Goal: Navigation & Orientation: Find specific page/section

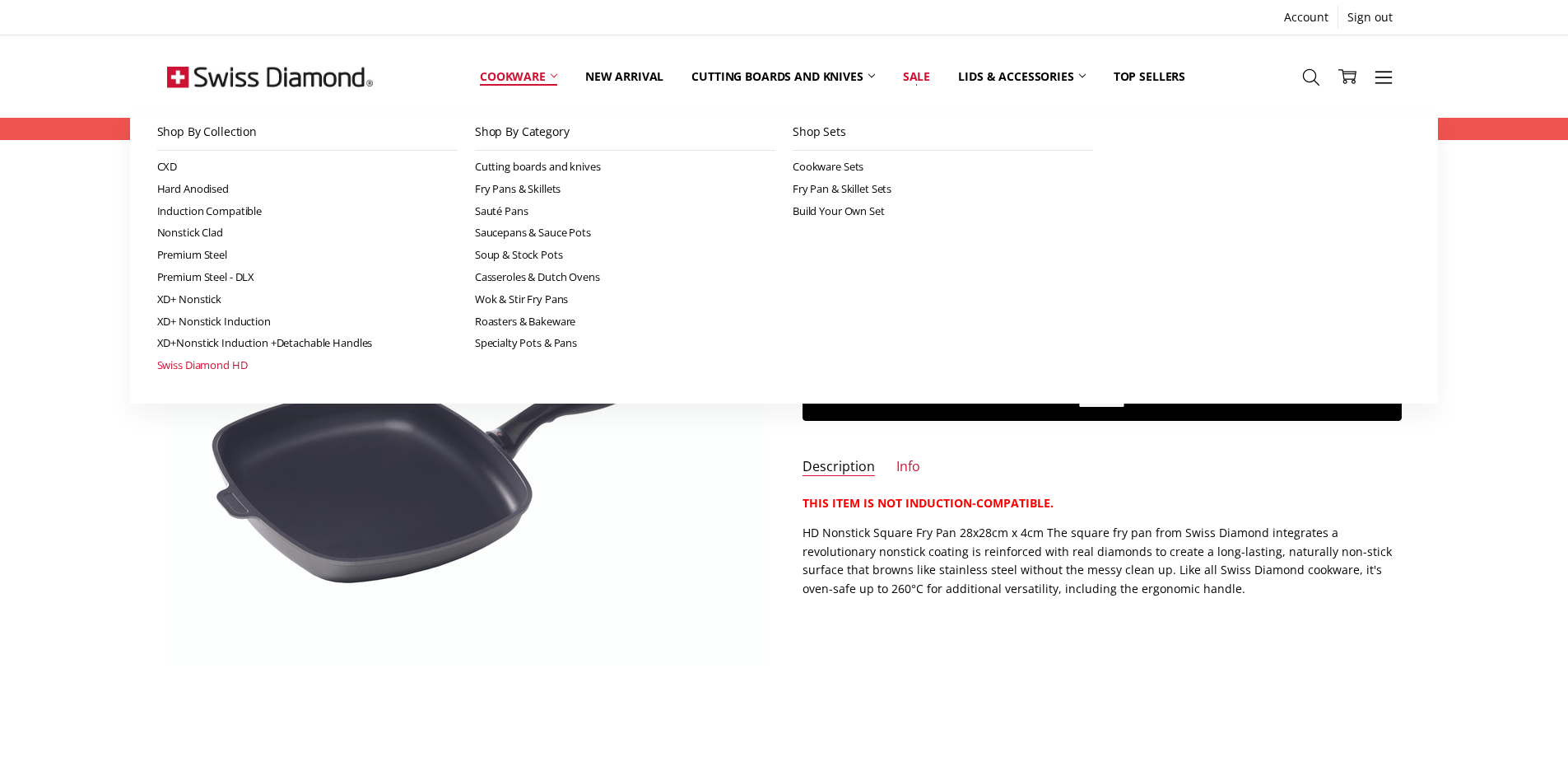
click at [197, 366] on link "Swiss Diamond HD" at bounding box center [307, 365] width 300 height 22
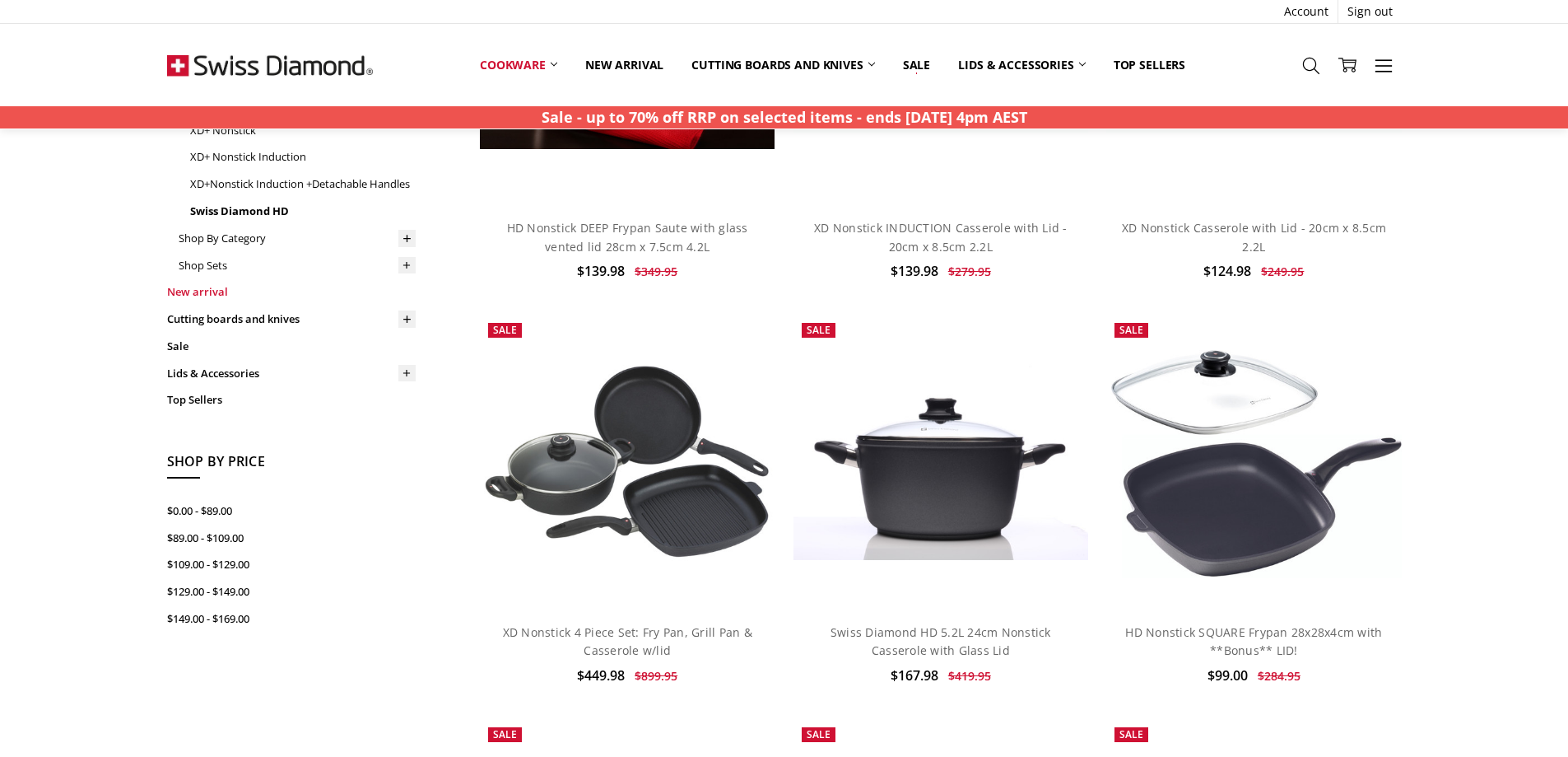
scroll to position [247, 0]
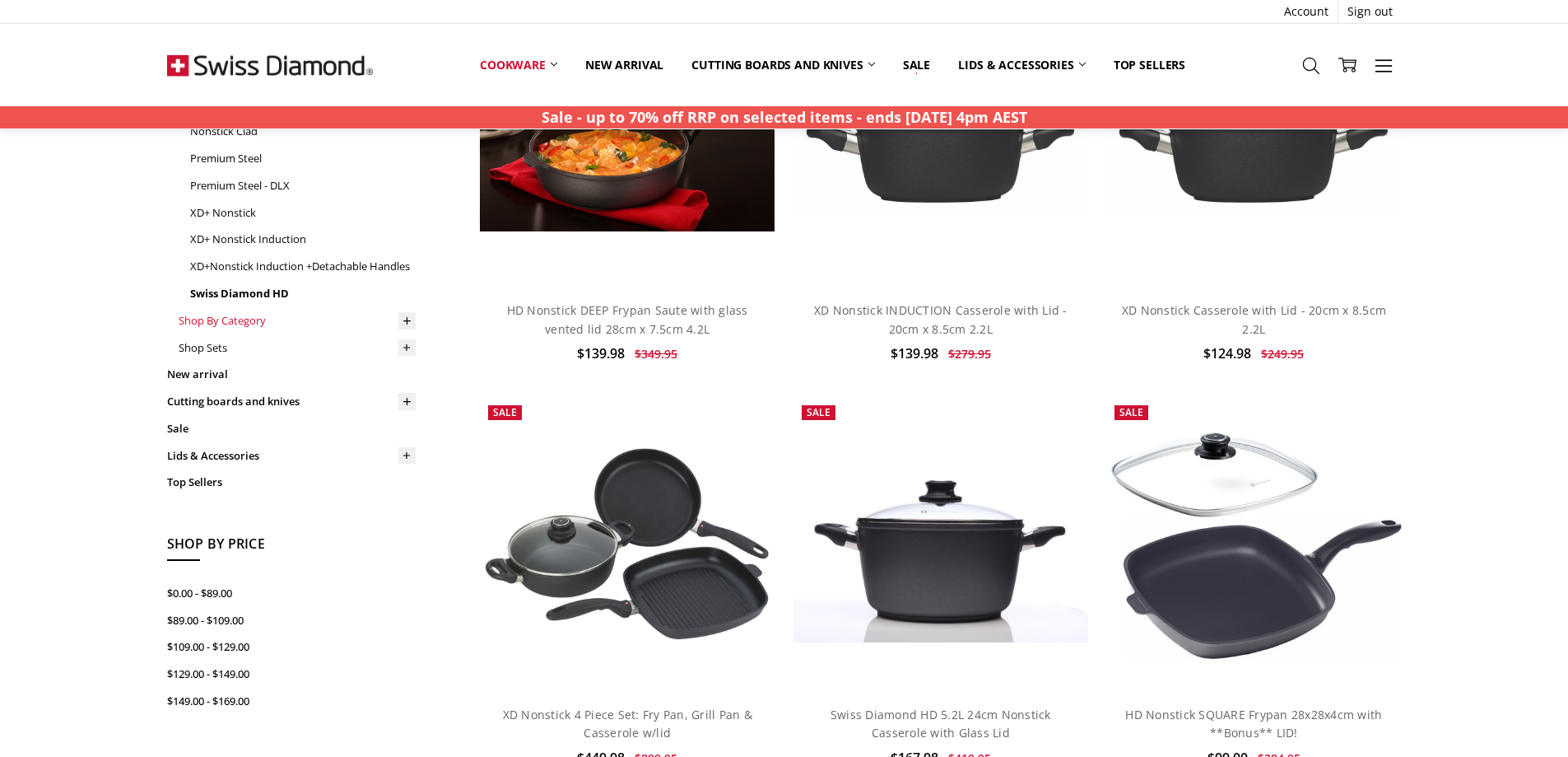
click at [249, 320] on link "Shop By Category" at bounding box center [297, 321] width 237 height 27
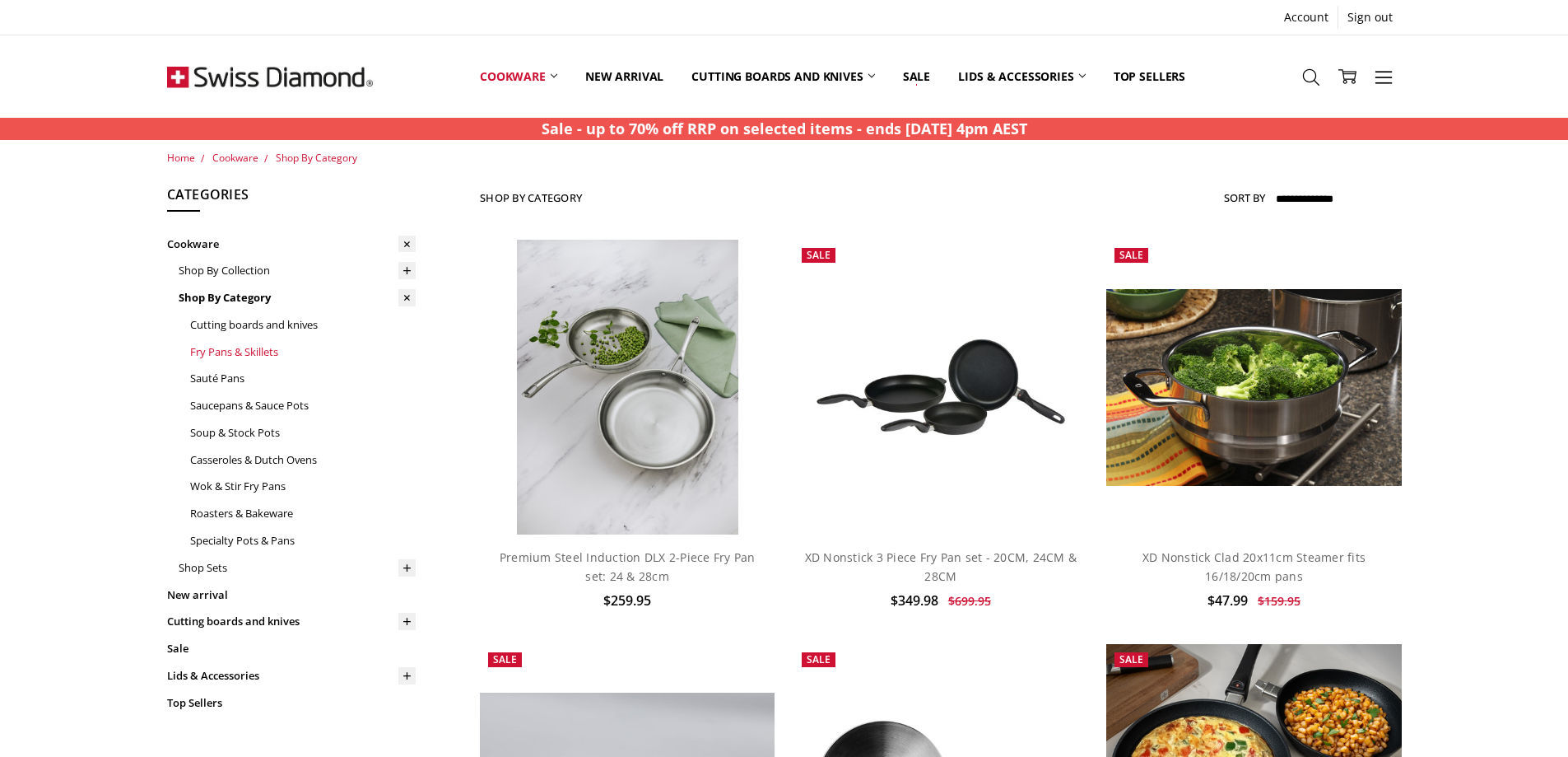
click at [228, 353] on link "Fry Pans & Skillets" at bounding box center [303, 352] width 226 height 27
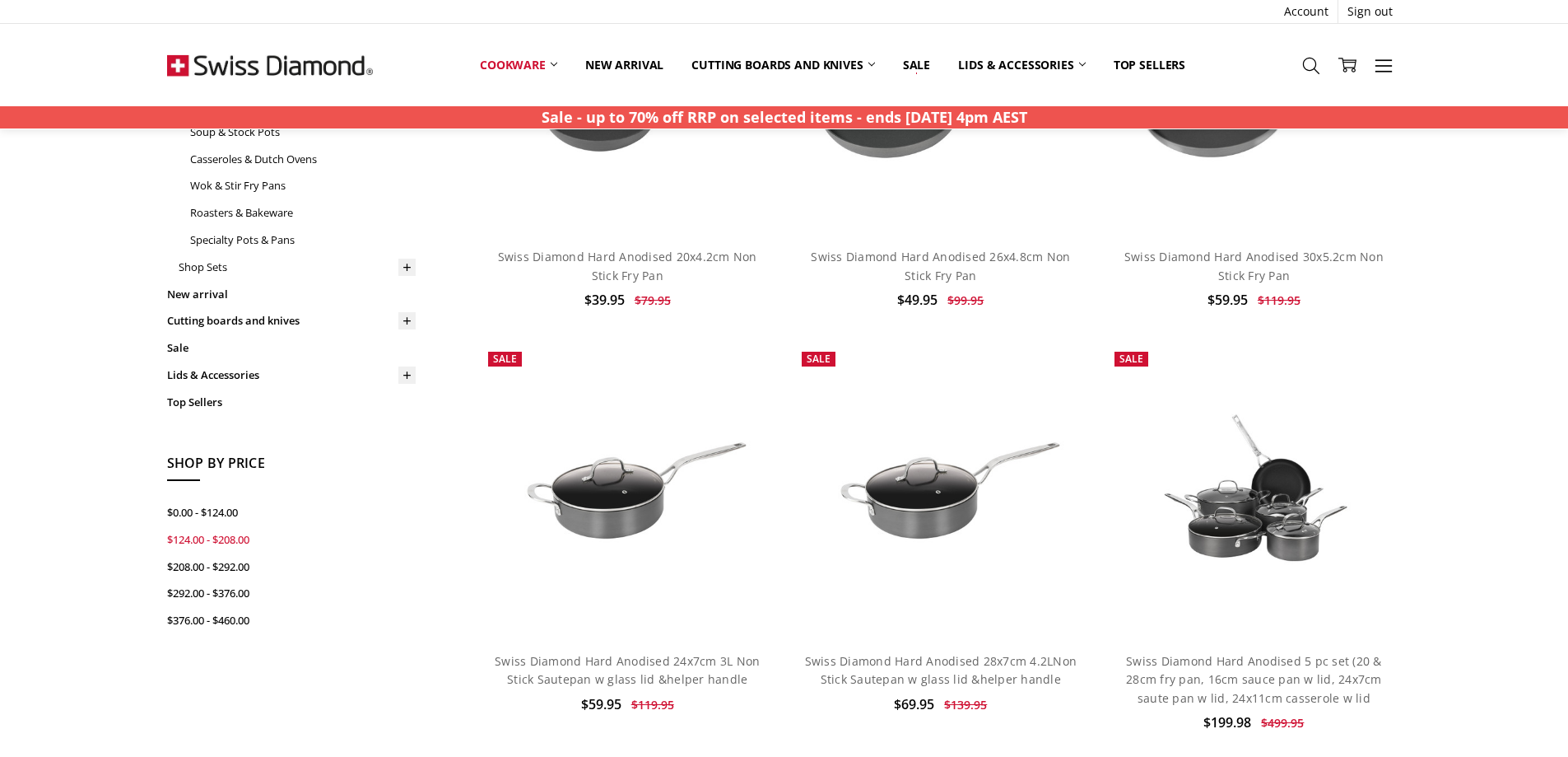
scroll to position [330, 0]
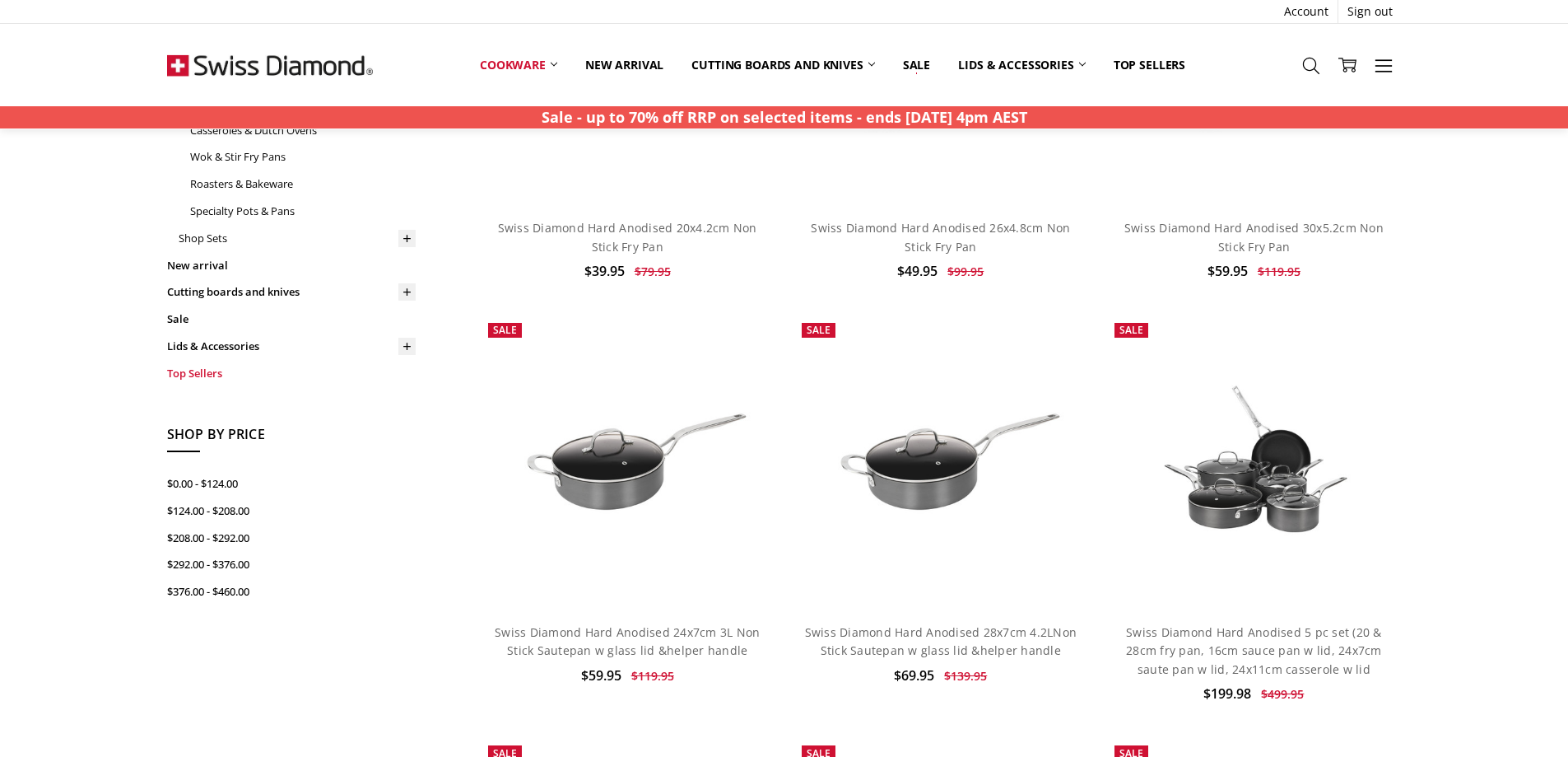
click at [200, 367] on link "Top Sellers" at bounding box center [292, 373] width 249 height 27
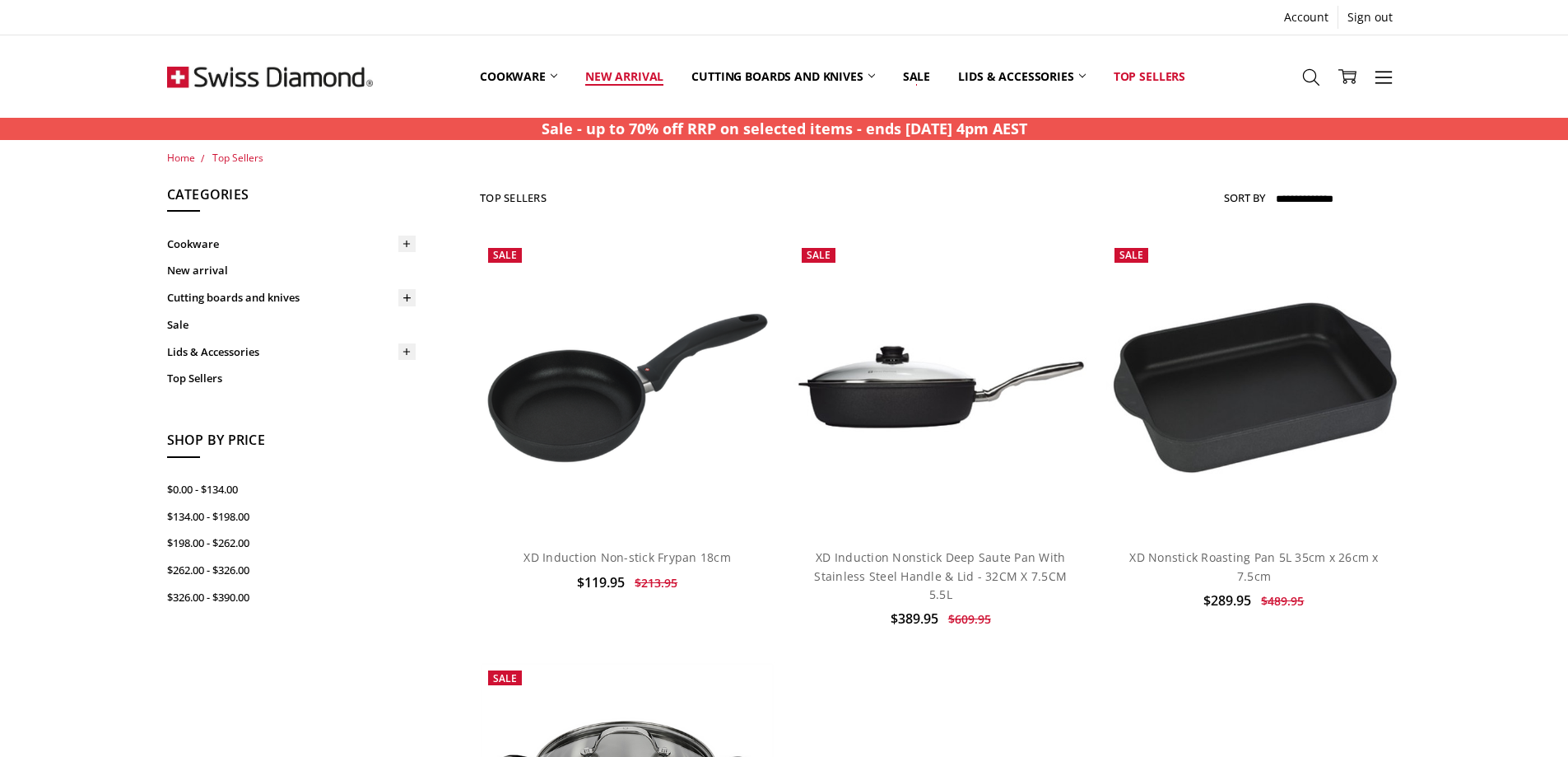
click at [621, 78] on link "New arrival" at bounding box center [625, 76] width 106 height 73
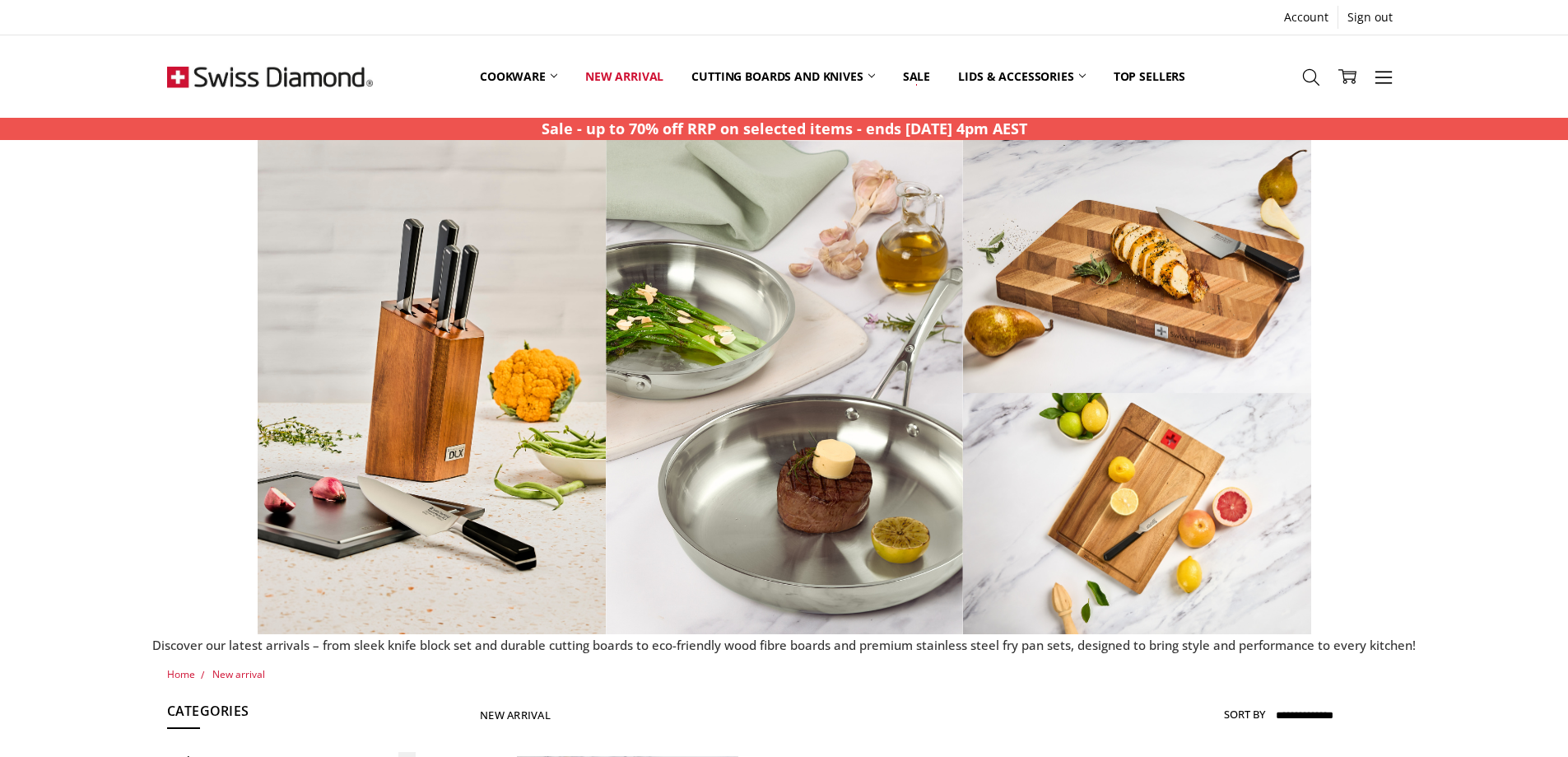
click at [179, 341] on img at bounding box center [536, 387] width 1054 height 494
click at [433, 365] on img at bounding box center [536, 387] width 1054 height 494
click at [427, 360] on img at bounding box center [536, 387] width 1054 height 494
click at [415, 510] on img at bounding box center [536, 387] width 1054 height 494
click at [1378, 346] on div at bounding box center [784, 387] width 1551 height 494
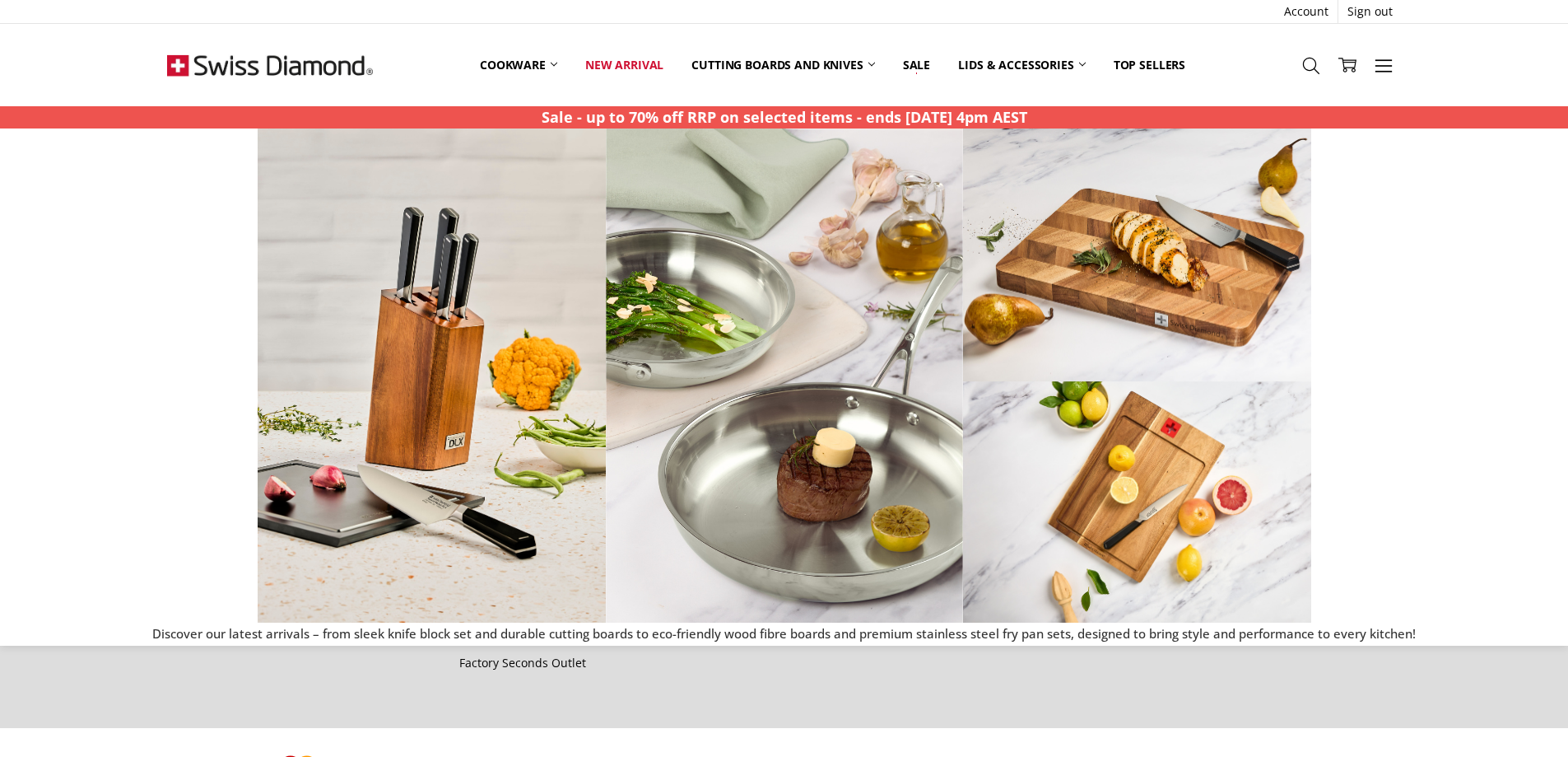
scroll to position [1944, 0]
